Goal: Information Seeking & Learning: Find specific fact

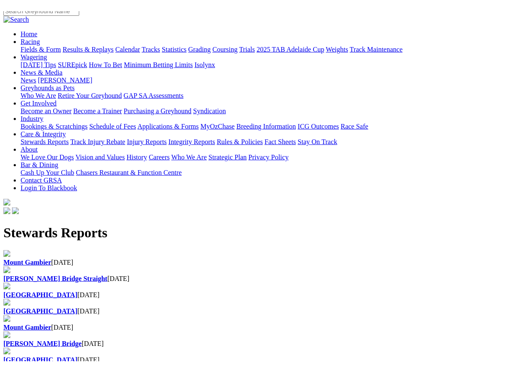
scroll to position [79, 0]
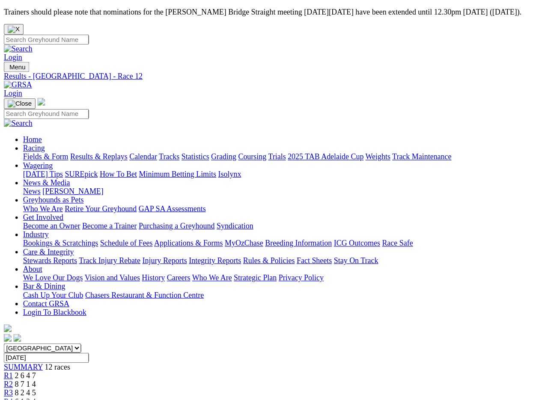
scroll to position [1, 0]
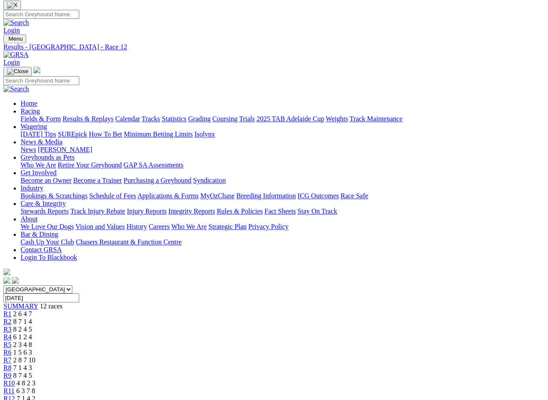
scroll to position [21, 0]
click at [12, 356] on span "R8" at bounding box center [7, 368] width 8 height 7
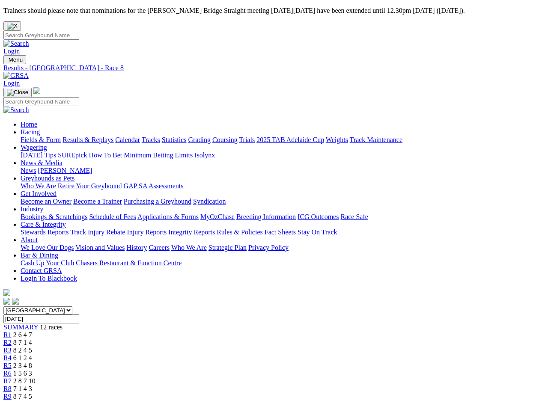
click at [12, 361] on link "R7" at bounding box center [7, 380] width 8 height 7
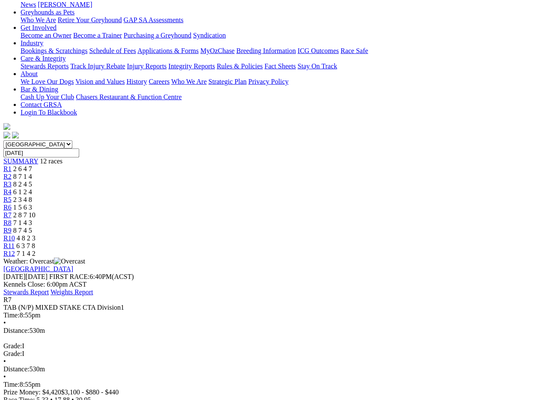
scroll to position [167, 0]
click at [49, 288] on link "Stewards Report" at bounding box center [25, 291] width 45 height 7
